Goal: Navigation & Orientation: Find specific page/section

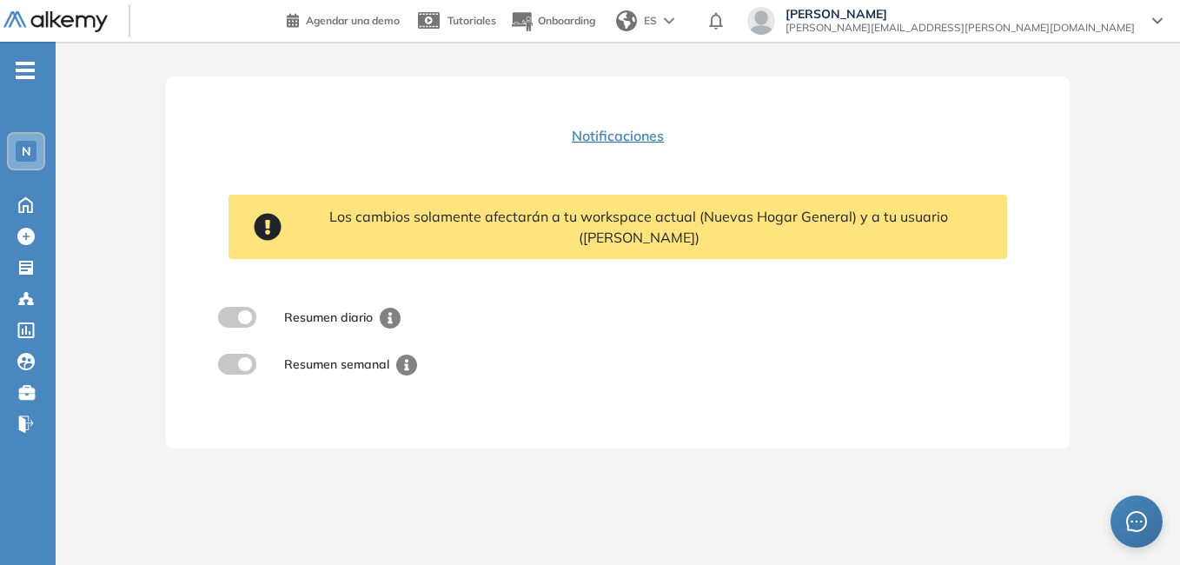
click at [22, 154] on span "N" at bounding box center [27, 151] width 10 height 14
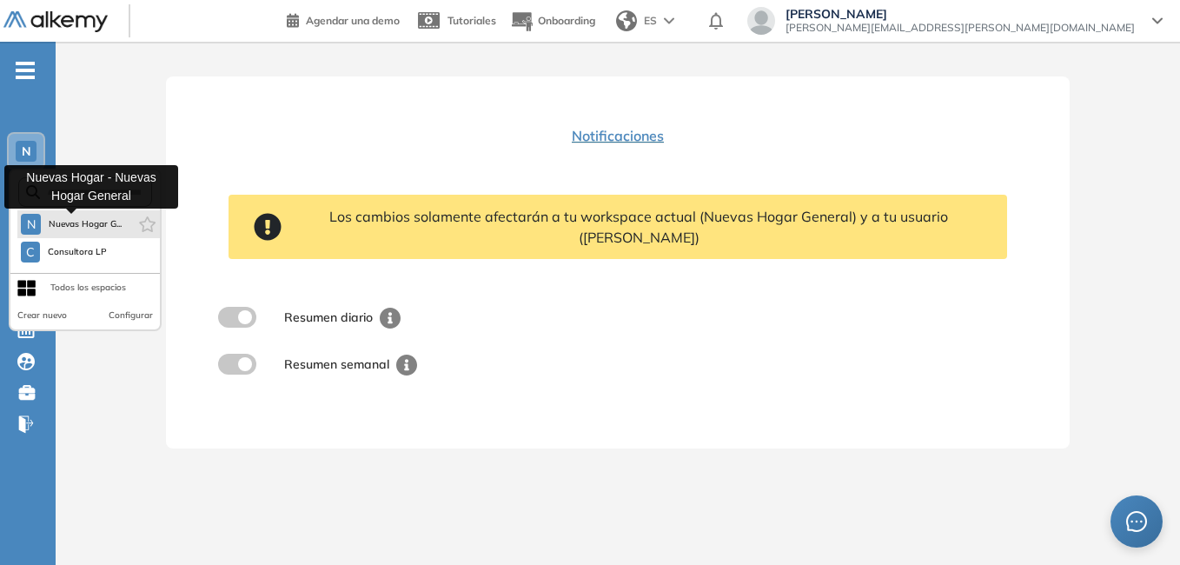
click at [56, 223] on span "Nuevas Hogar G..." at bounding box center [85, 224] width 74 height 14
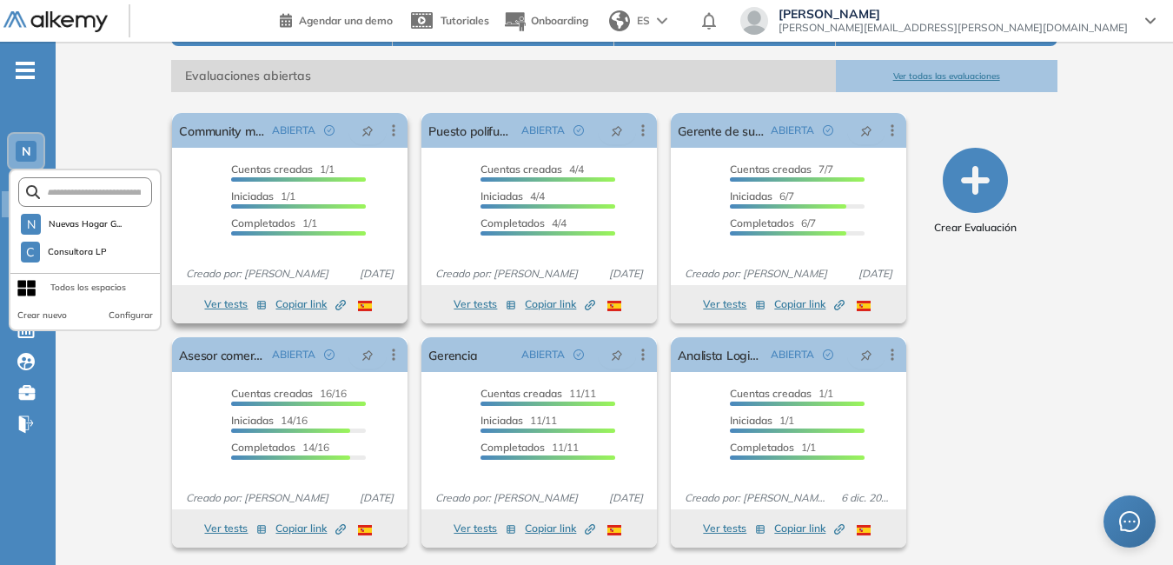
scroll to position [246, 0]
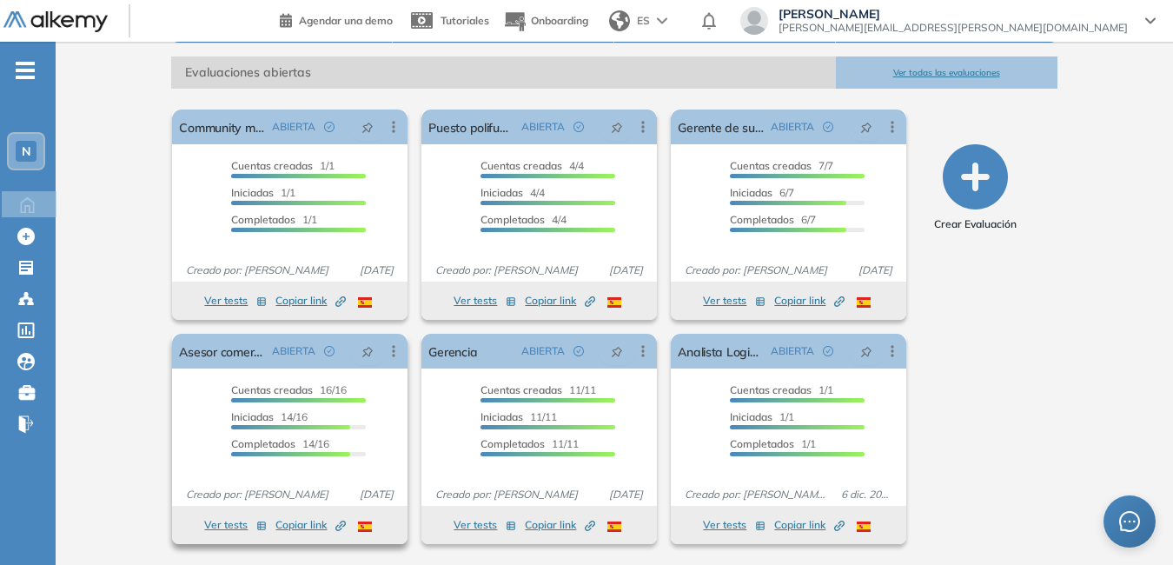
click at [299, 520] on span "Copiar link Created by potrace 1.16, written by [PERSON_NAME] [DATE]-[DATE]" at bounding box center [310, 525] width 70 height 16
click at [240, 523] on button "Ver tests" at bounding box center [235, 524] width 63 height 21
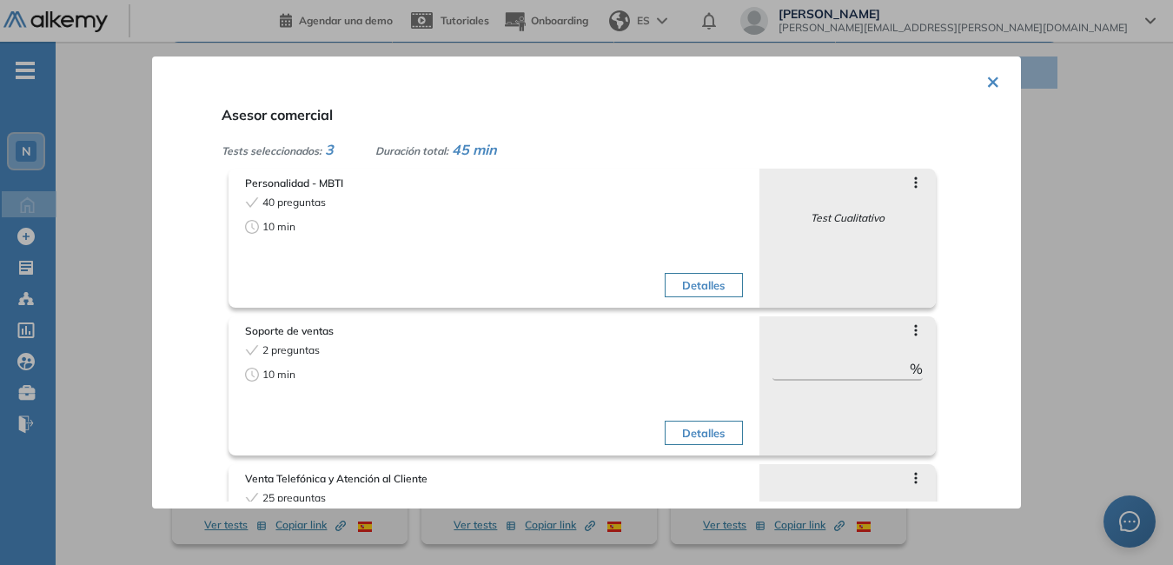
click at [996, 81] on div "× Asesor comercial Tests seleccionados: 3 Duración total: 45 min Personalidad -…" at bounding box center [586, 282] width 869 height 452
click at [990, 79] on button "×" at bounding box center [993, 80] width 14 height 34
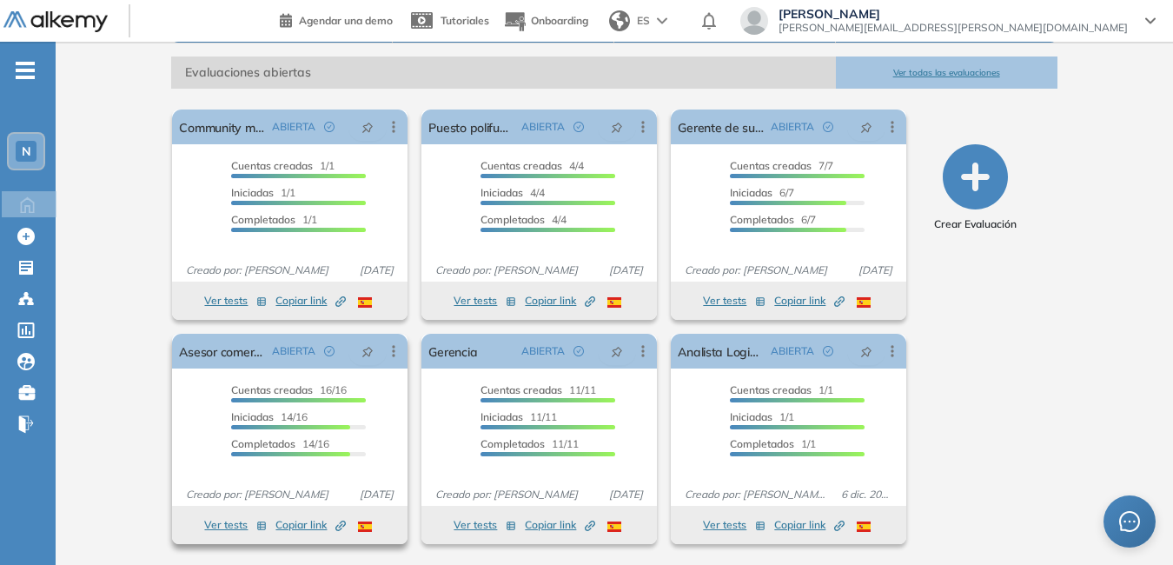
click at [308, 520] on span "Copiar link Created by potrace 1.16, written by [PERSON_NAME] [DATE]-[DATE]" at bounding box center [310, 525] width 70 height 16
click at [309, 526] on span "Copiar link Created by potrace 1.16, written by [PERSON_NAME] [DATE]-[DATE]" at bounding box center [310, 525] width 70 height 16
click at [228, 514] on button "Ver tests" at bounding box center [235, 524] width 63 height 21
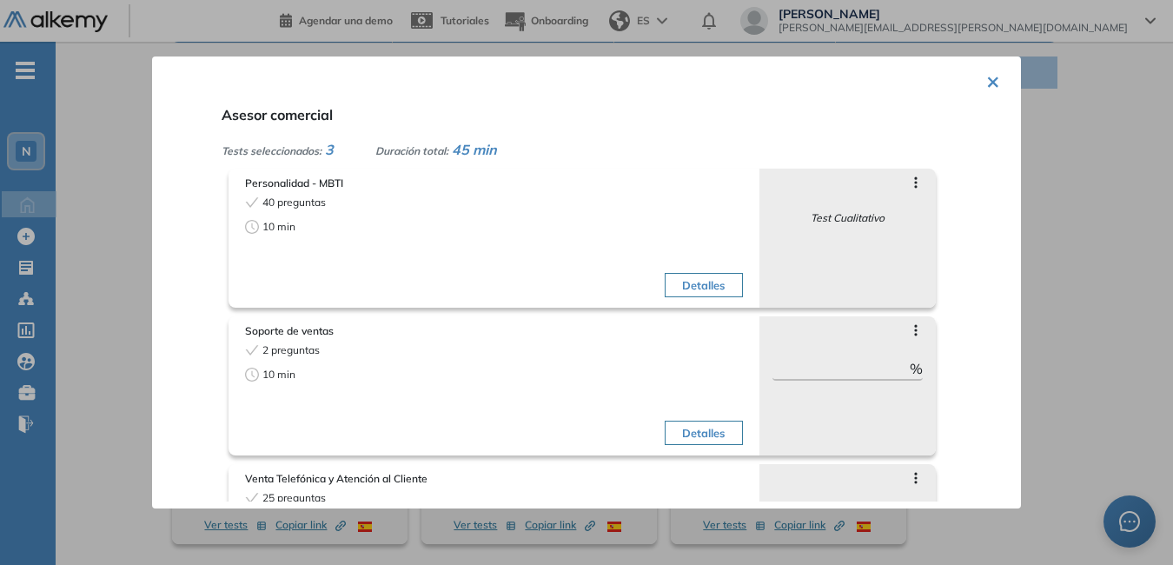
click at [986, 79] on button "×" at bounding box center [993, 80] width 14 height 34
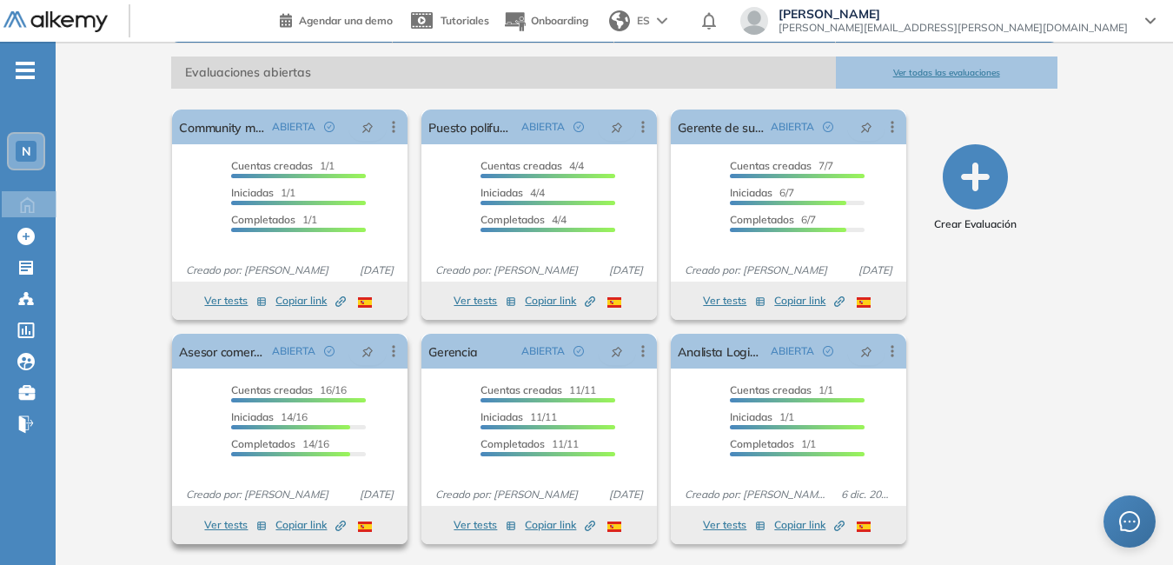
click at [296, 524] on span "Copiar link Created by potrace 1.16, written by [PERSON_NAME] [DATE]-[DATE]" at bounding box center [310, 525] width 70 height 16
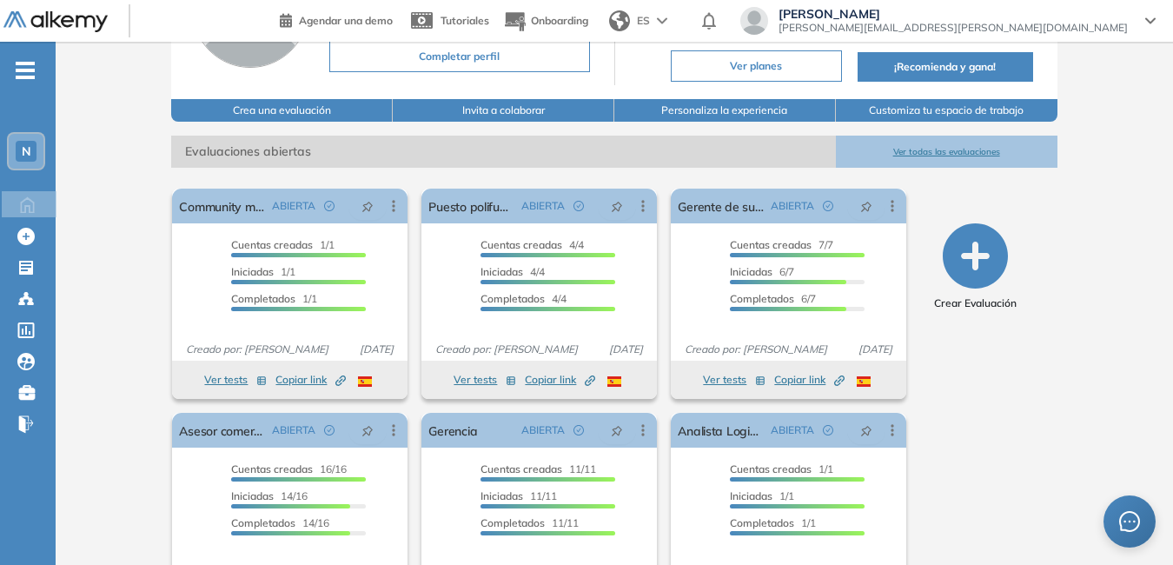
scroll to position [174, 0]
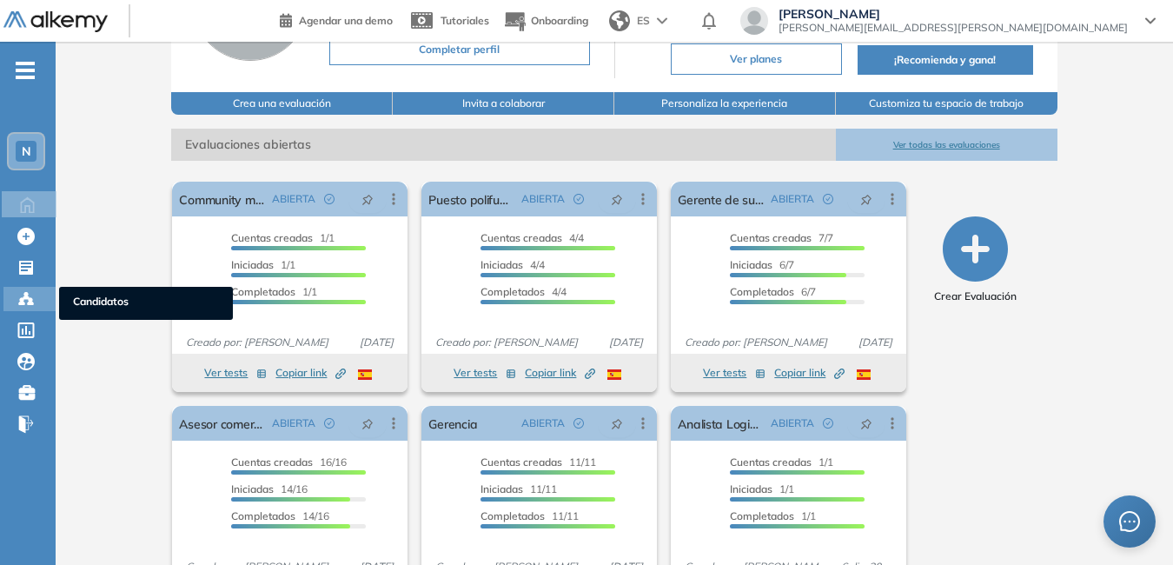
click at [77, 299] on span "Candidatos" at bounding box center [146, 303] width 146 height 19
